Goal: Task Accomplishment & Management: Use online tool/utility

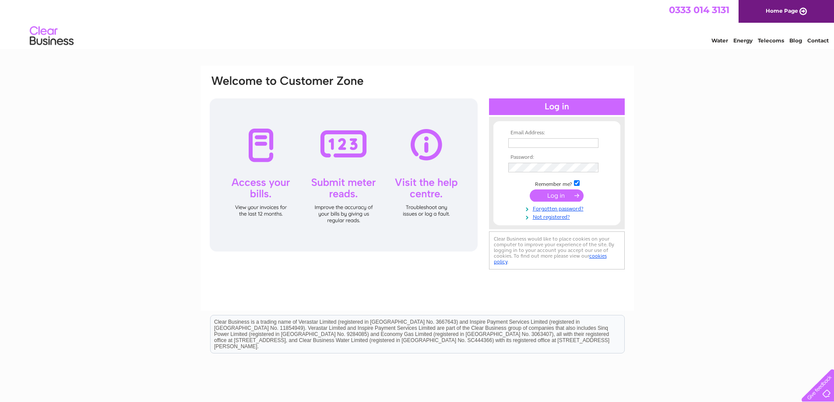
drag, startPoint x: 515, startPoint y: 143, endPoint x: 520, endPoint y: 142, distance: 5.8
click at [517, 143] on input "text" at bounding box center [553, 143] width 90 height 10
type input "dockeray1965@icloud.com"
click at [559, 218] on link "Not registered?" at bounding box center [557, 217] width 99 height 8
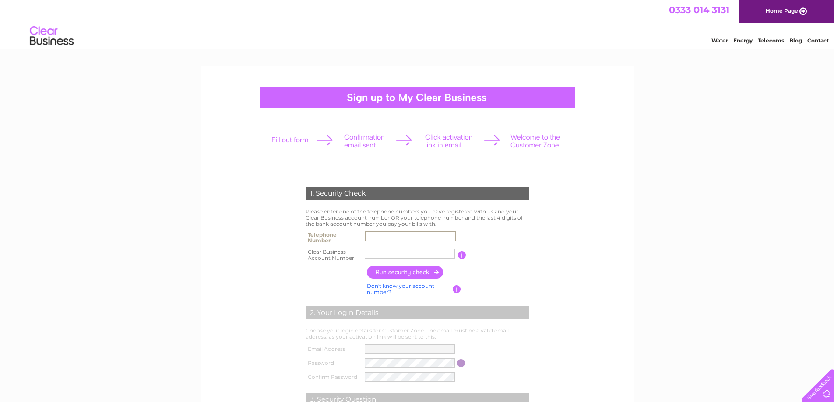
click at [372, 239] on input "text" at bounding box center [410, 236] width 91 height 11
type input "07810195638"
click at [411, 254] on input "text" at bounding box center [410, 254] width 91 height 11
type input "30301399"
click at [410, 273] on input "button" at bounding box center [405, 272] width 77 height 13
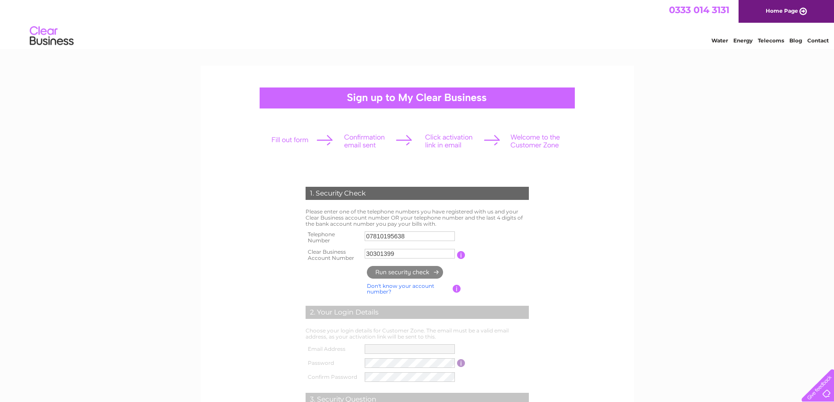
type input "**********"
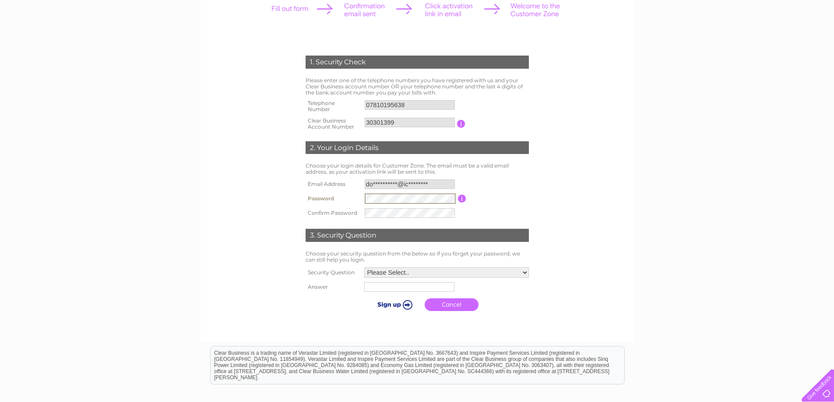
scroll to position [88, 0]
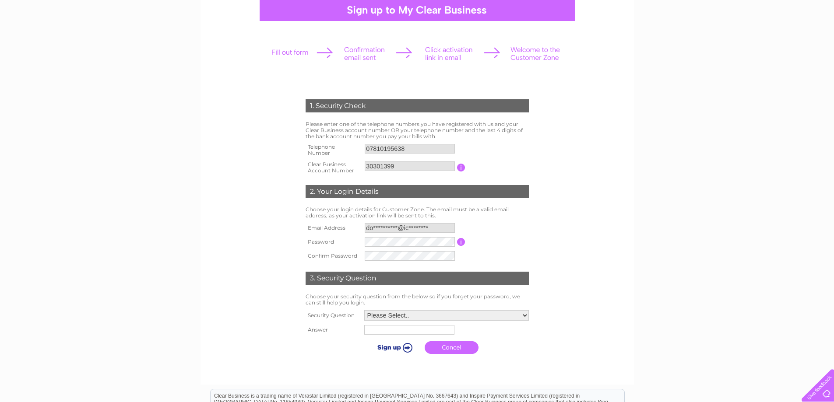
click at [621, 254] on form "1. Security Check Please enter one of the telephone numbers you have registered…" at bounding box center [417, 229] width 417 height 294
click at [525, 315] on select "Please Select.. In what town or city was your first job? In what town or city d…" at bounding box center [446, 315] width 165 height 11
select select "1"
click at [363, 311] on select "Please Select.. In what town or city was your first job? In what town or city d…" at bounding box center [445, 315] width 165 height 11
drag, startPoint x: 370, startPoint y: 333, endPoint x: 448, endPoint y: 324, distance: 78.8
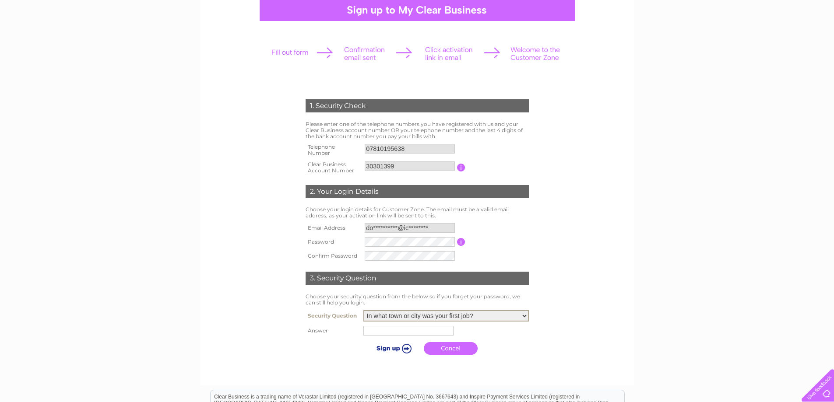
click at [374, 332] on input "text" at bounding box center [408, 331] width 90 height 10
type input "kelsick"
click at [408, 350] on input "submit" at bounding box center [393, 348] width 54 height 12
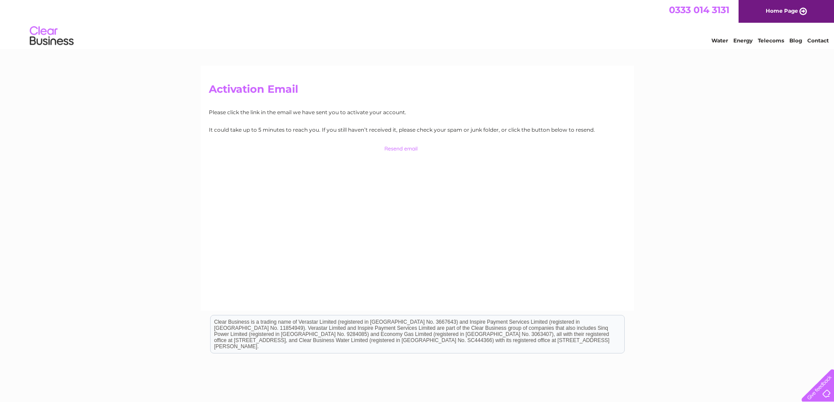
click at [777, 10] on link "Home Page" at bounding box center [785, 11] width 95 height 23
click at [420, 148] on link "Log in Now" at bounding box center [417, 147] width 30 height 7
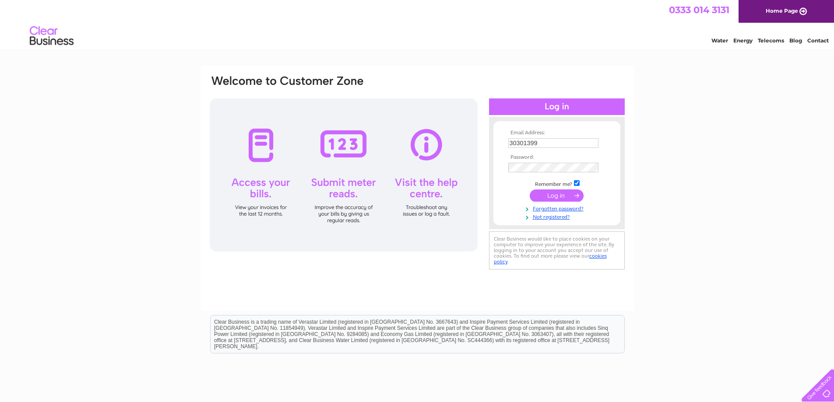
click at [258, 159] on div at bounding box center [344, 174] width 268 height 153
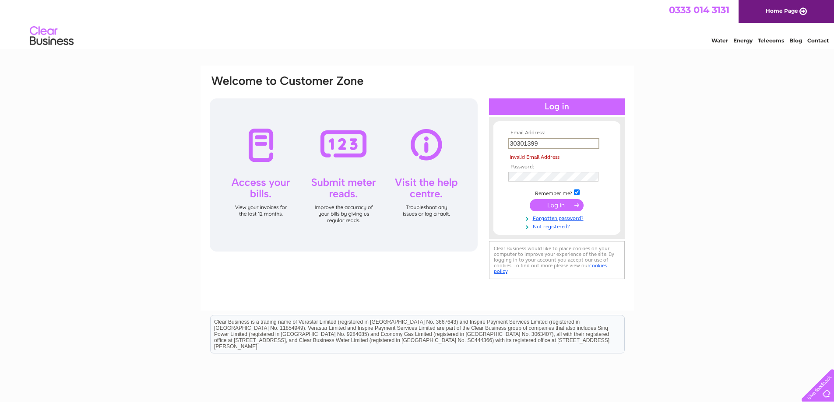
drag, startPoint x: 543, startPoint y: 144, endPoint x: 534, endPoint y: 144, distance: 8.8
click at [534, 144] on input "30301399" at bounding box center [553, 143] width 91 height 11
drag, startPoint x: 538, startPoint y: 144, endPoint x: 510, endPoint y: 151, distance: 28.9
click at [510, 151] on tbody "Email Address: 30301399 Invalid Email Address Password: Remember me?" at bounding box center [557, 180] width 102 height 100
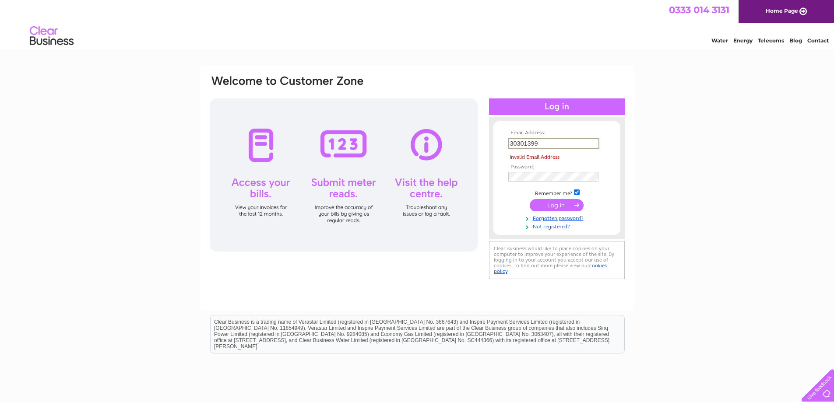
click at [510, 151] on td "Invalid Email Address" at bounding box center [557, 157] width 102 height 13
drag, startPoint x: 533, startPoint y: 146, endPoint x: 521, endPoint y: 148, distance: 12.0
click at [521, 148] on input "30301399" at bounding box center [553, 143] width 91 height 11
click at [516, 149] on td "30301399" at bounding box center [557, 143] width 102 height 15
drag, startPoint x: 539, startPoint y: 144, endPoint x: 512, endPoint y: 147, distance: 26.9
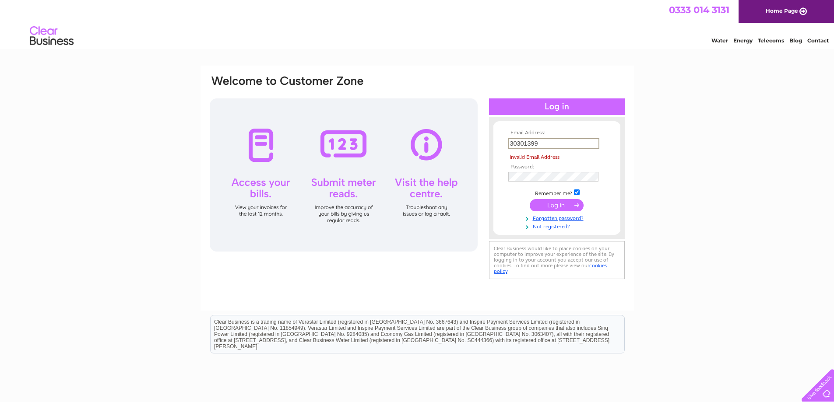
click at [512, 147] on input "30301399" at bounding box center [553, 143] width 91 height 11
click at [511, 147] on input "30301399" at bounding box center [553, 143] width 91 height 11
click at [630, 143] on div "Email Address: 30301399 Invalid Email Address Password:" at bounding box center [416, 188] width 433 height 245
drag, startPoint x: 553, startPoint y: 144, endPoint x: 531, endPoint y: 145, distance: 22.4
click at [531, 145] on input "30301399" at bounding box center [553, 143] width 91 height 11
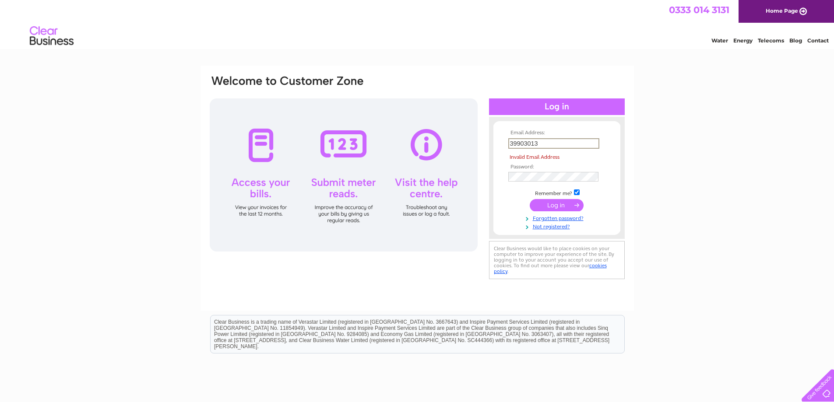
click at [652, 142] on div "Email Address: 39903013 Invalid Email Address Password:" at bounding box center [417, 263] width 834 height 395
click at [579, 141] on input "39903013" at bounding box center [553, 143] width 91 height 11
type input "3"
type input "dockeray1965@icloud.com"
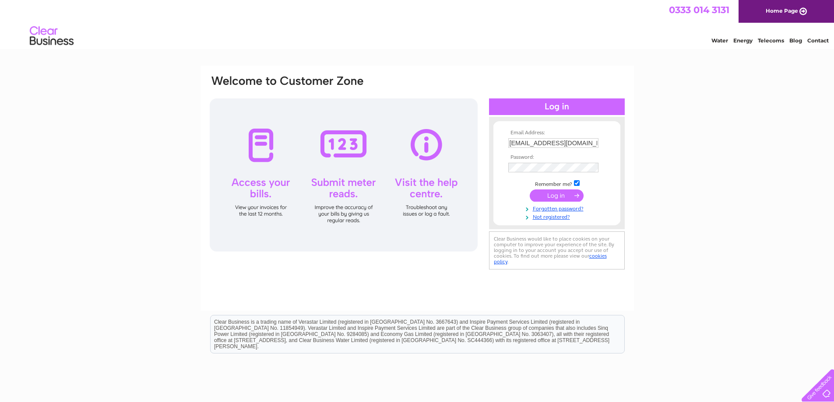
click at [554, 196] on input "submit" at bounding box center [557, 196] width 54 height 12
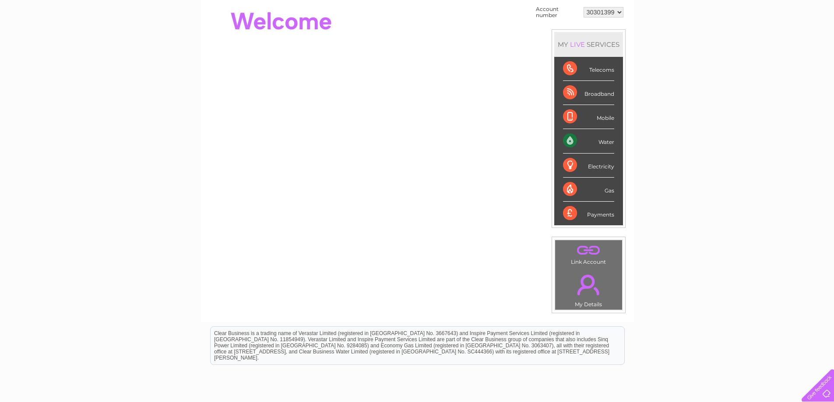
scroll to position [164, 0]
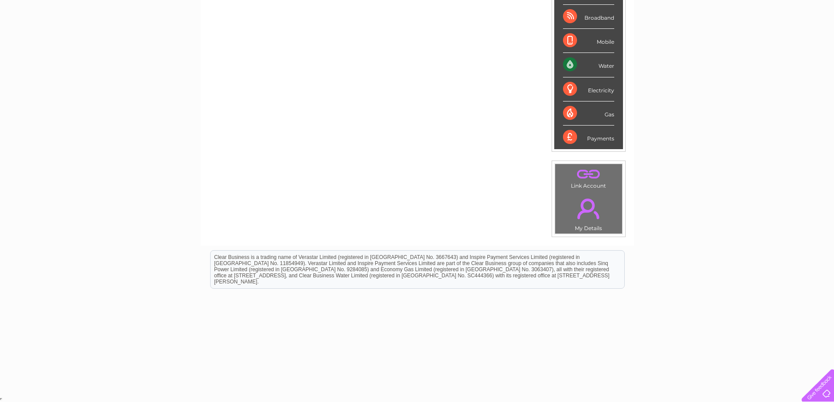
click at [589, 205] on link "." at bounding box center [588, 208] width 63 height 31
click at [569, 65] on div "Water" at bounding box center [588, 65] width 51 height 24
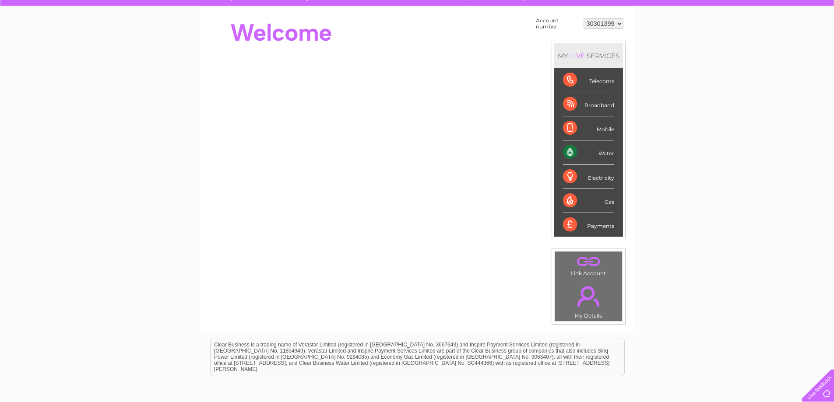
click at [572, 152] on div "Water" at bounding box center [588, 153] width 51 height 24
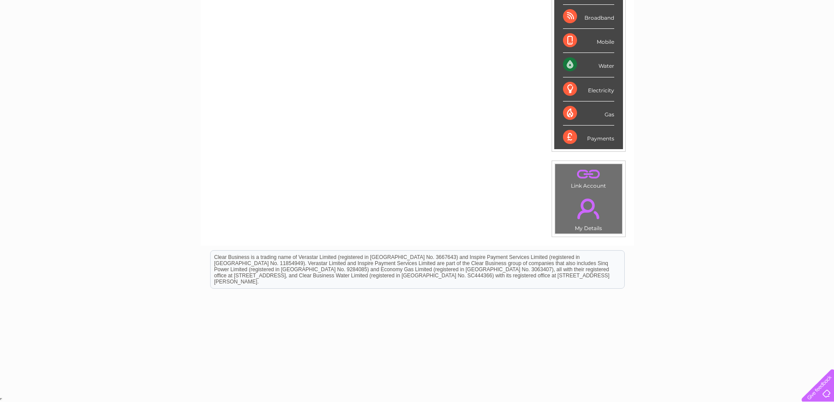
scroll to position [0, 0]
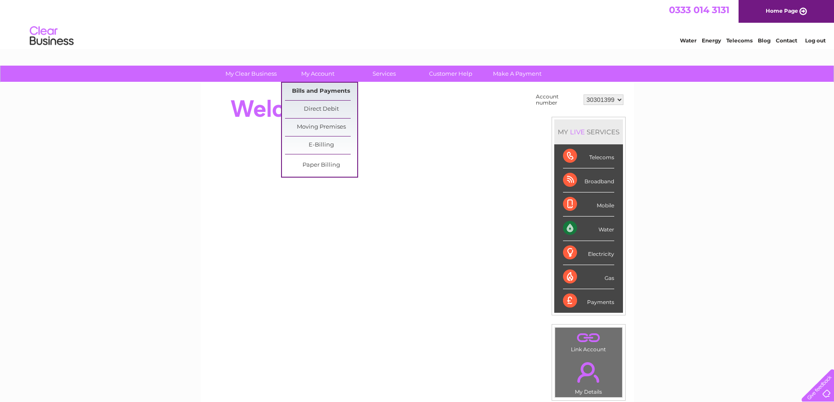
click at [322, 90] on link "Bills and Payments" at bounding box center [321, 92] width 72 height 18
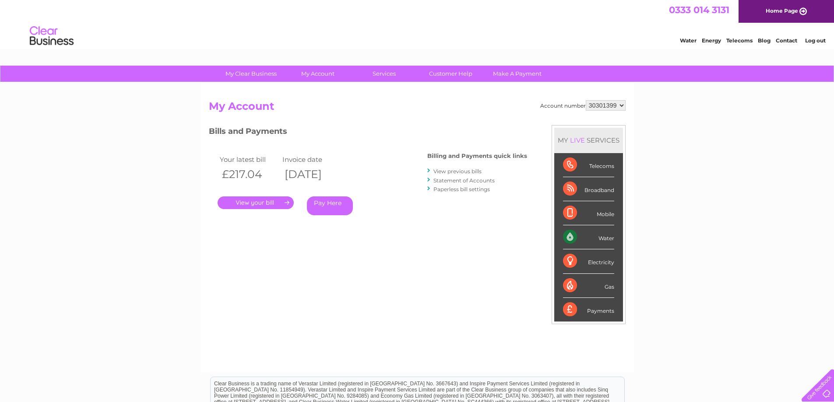
click at [457, 172] on link "View previous bills" at bounding box center [457, 171] width 48 height 7
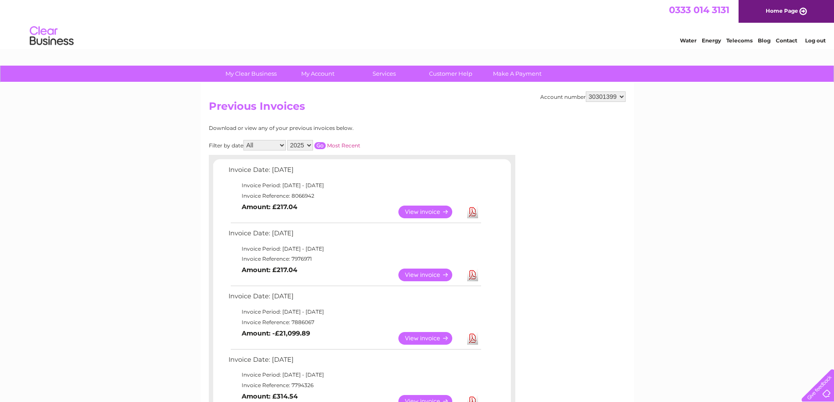
click at [431, 274] on link "View" at bounding box center [430, 275] width 64 height 13
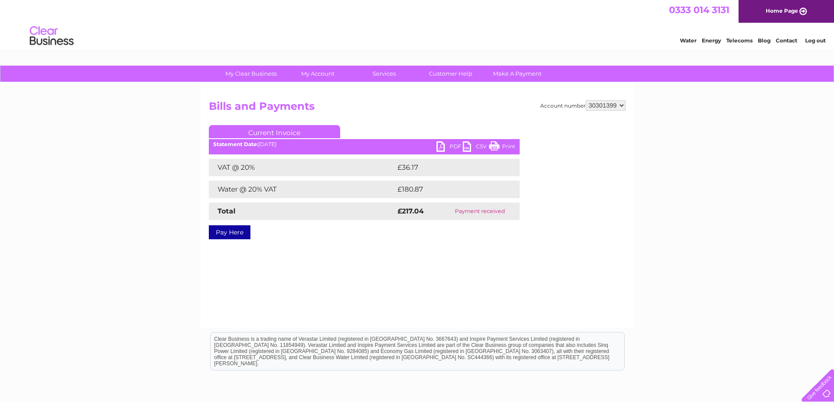
click at [506, 145] on link "Print" at bounding box center [502, 147] width 26 height 13
click at [468, 145] on link "CSV" at bounding box center [476, 147] width 26 height 13
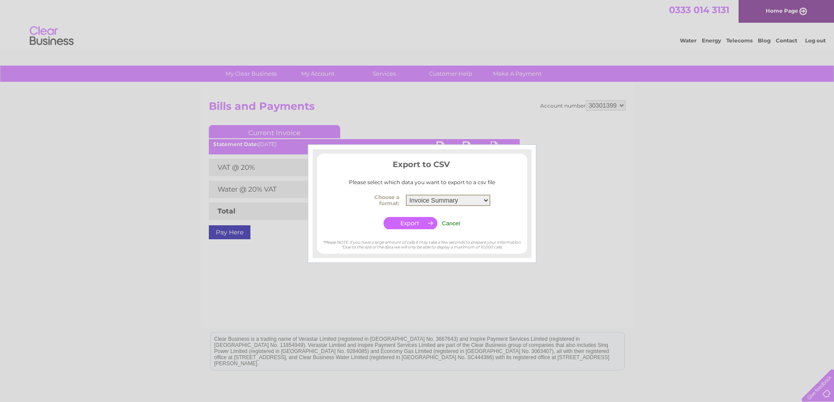
click at [487, 201] on select "Invoice Summary Service Charge Summary" at bounding box center [448, 200] width 84 height 11
select select "4"
click at [406, 195] on select "Invoice Summary Service Charge Summary" at bounding box center [448, 200] width 84 height 11
click at [417, 222] on input "button" at bounding box center [410, 223] width 54 height 12
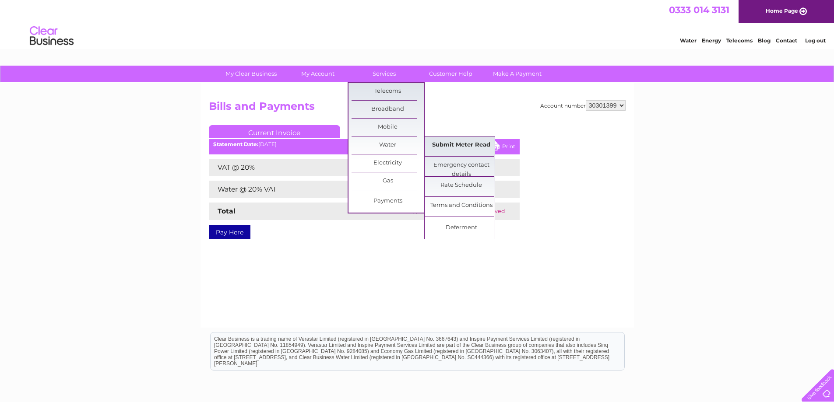
click at [464, 145] on link "Submit Meter Read" at bounding box center [461, 146] width 72 height 18
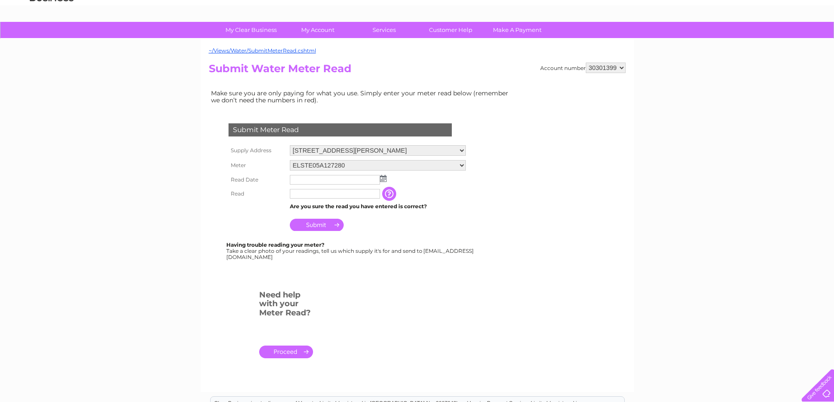
scroll to position [88, 0]
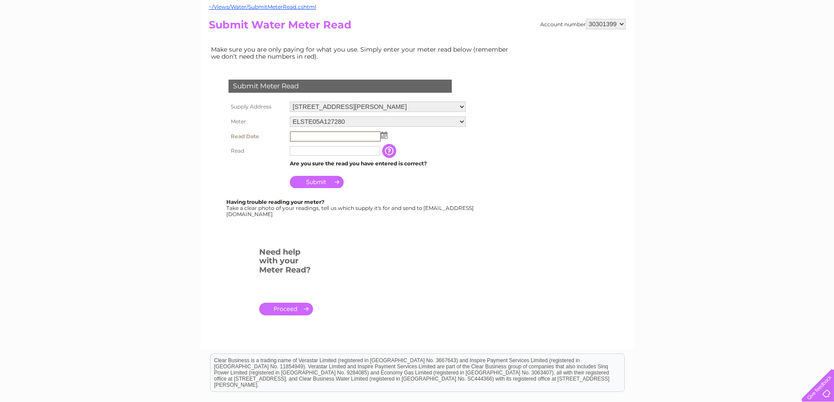
click at [296, 137] on input "text" at bounding box center [335, 136] width 91 height 11
click at [313, 137] on input "text" at bounding box center [335, 136] width 91 height 11
click at [384, 135] on img at bounding box center [384, 135] width 7 height 7
click at [383, 135] on img at bounding box center [383, 134] width 7 height 7
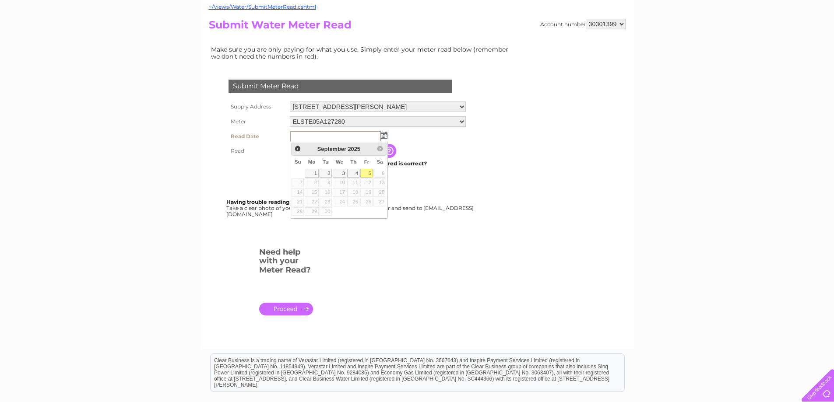
click at [365, 174] on link "5" at bounding box center [366, 173] width 12 height 9
type input "[DATE]"
click at [365, 174] on link "5" at bounding box center [366, 173] width 12 height 9
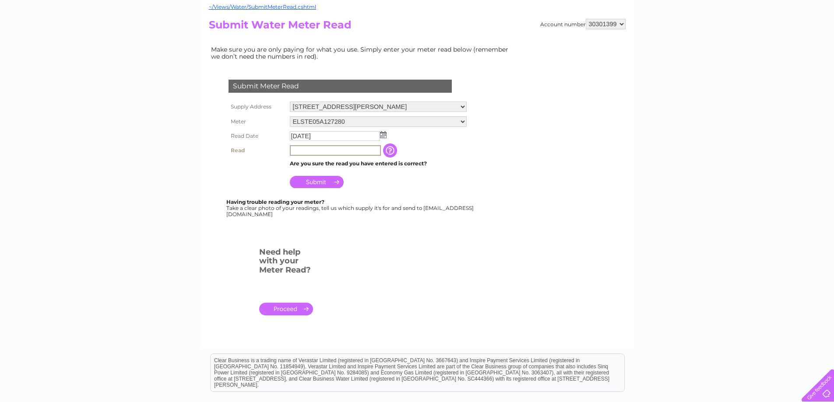
click at [296, 149] on input "text" at bounding box center [335, 150] width 91 height 11
type input "5126"
click at [317, 180] on input "Submit" at bounding box center [317, 182] width 54 height 12
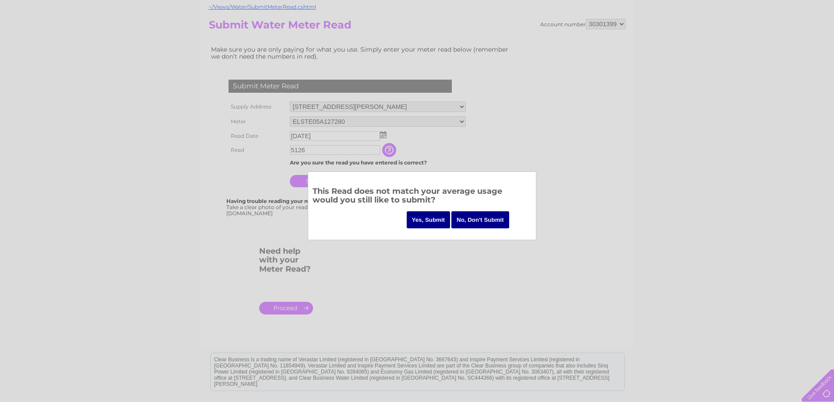
click at [464, 219] on input "No, Don't Submit" at bounding box center [480, 219] width 58 height 17
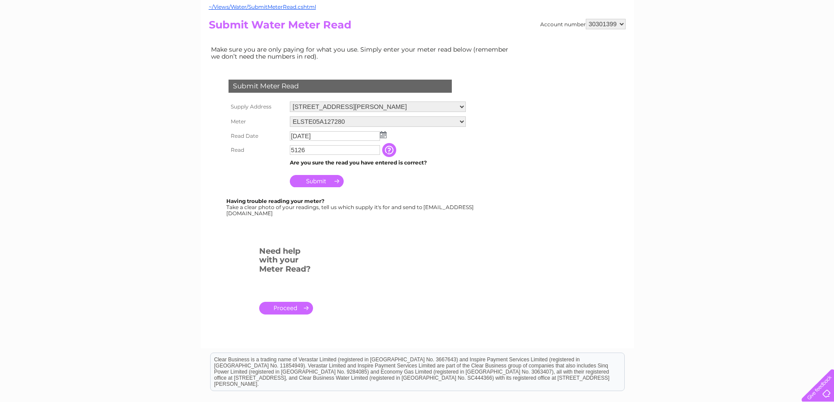
click at [375, 165] on td "Are you sure the read you have entered is correct?" at bounding box center [378, 162] width 180 height 11
